Goal: Task Accomplishment & Management: Use online tool/utility

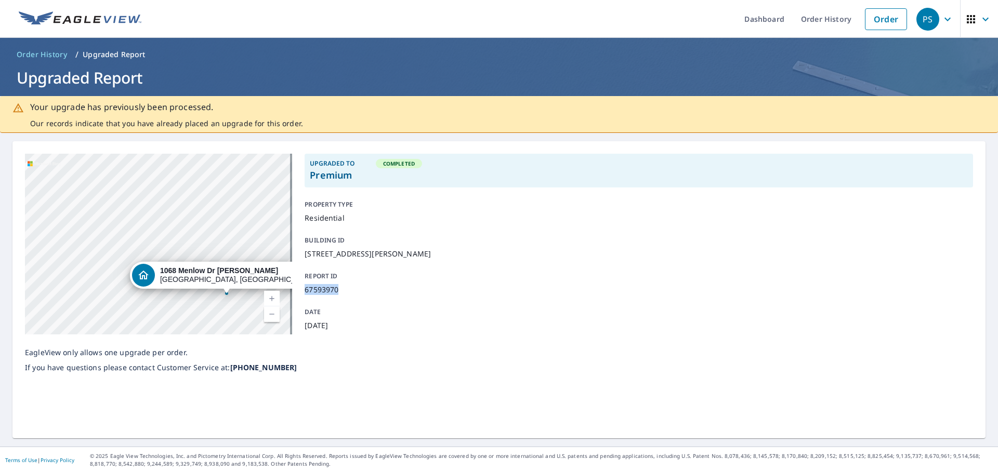
drag, startPoint x: 303, startPoint y: 285, endPoint x: 336, endPoint y: 287, distance: 33.3
click at [336, 287] on p "67593970" at bounding box center [636, 289] width 664 height 11
copy p "67593970"
